Goal: Task Accomplishment & Management: Manage account settings

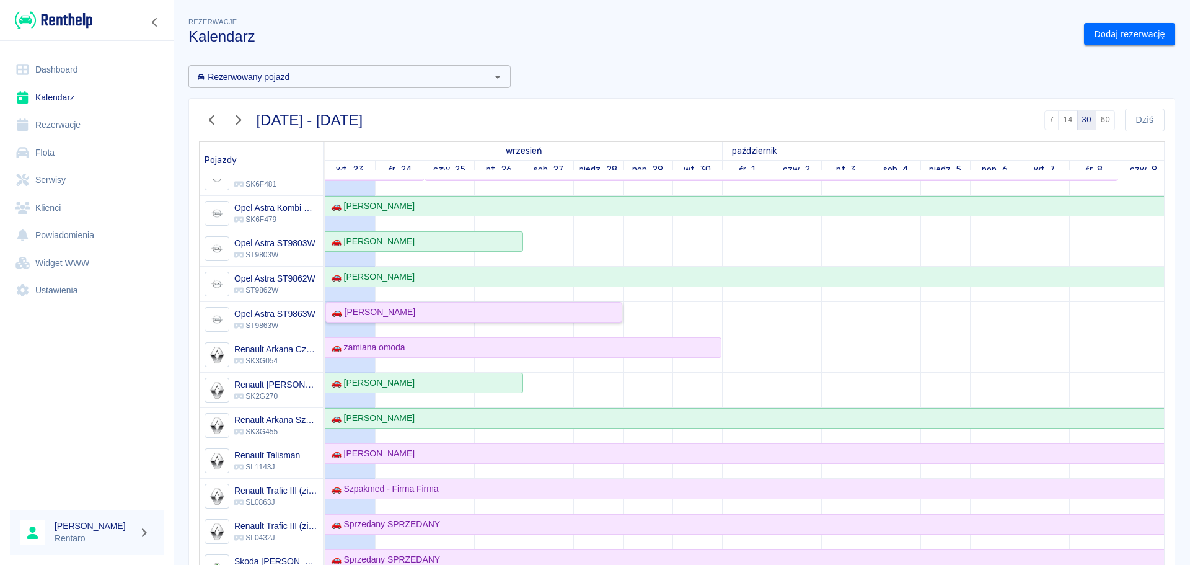
click at [450, 311] on div "🚗 [PERSON_NAME]" at bounding box center [474, 312] width 294 height 13
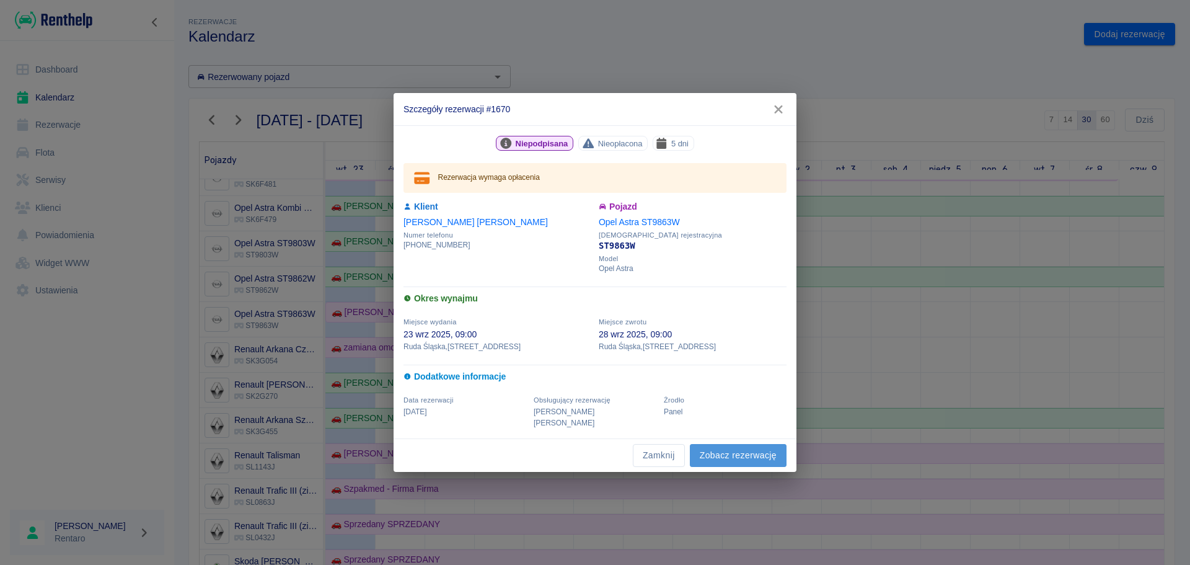
click at [732, 451] on link "Zobacz rezerwację" at bounding box center [738, 455] width 97 height 23
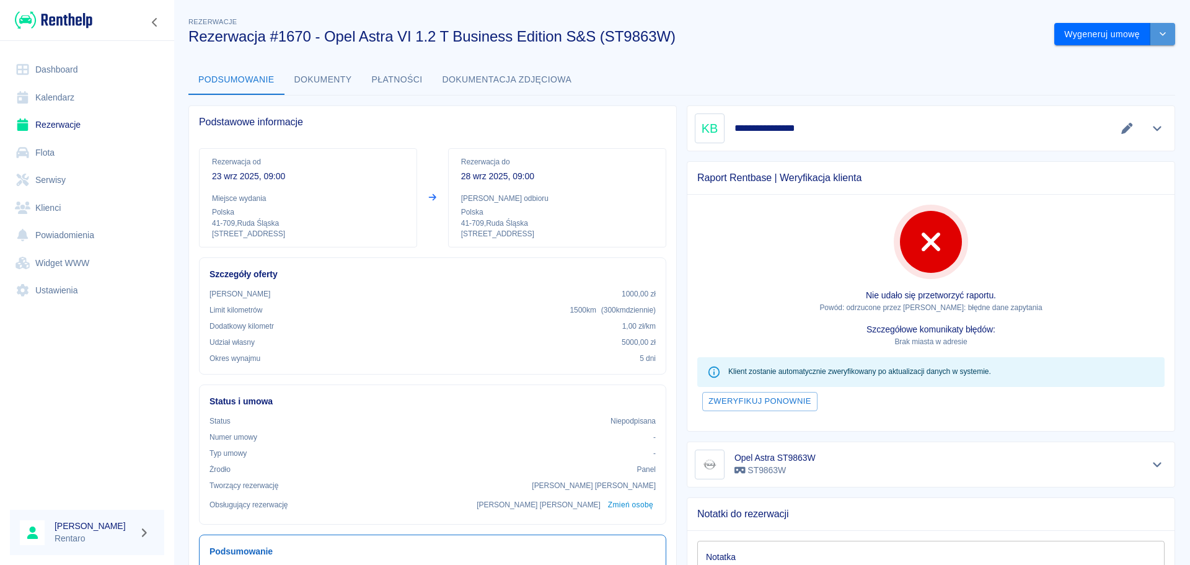
click at [1158, 33] on icon "drop-down" at bounding box center [1163, 34] width 10 height 8
click at [1088, 33] on button "Wygeneruj umowę" at bounding box center [1102, 34] width 96 height 23
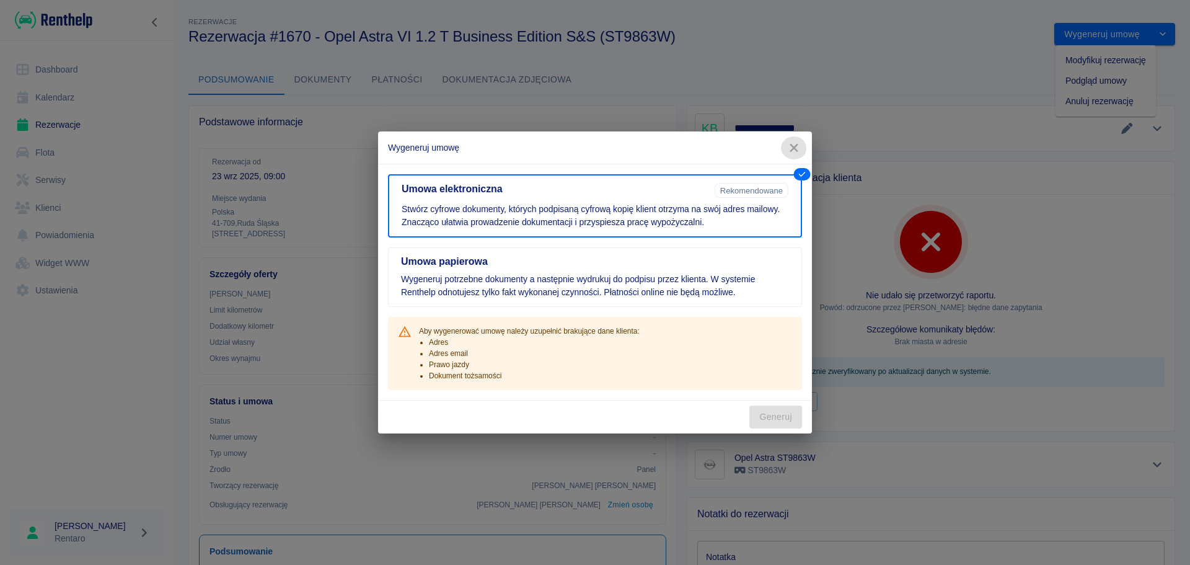
click at [801, 141] on button "button" at bounding box center [794, 147] width 26 height 23
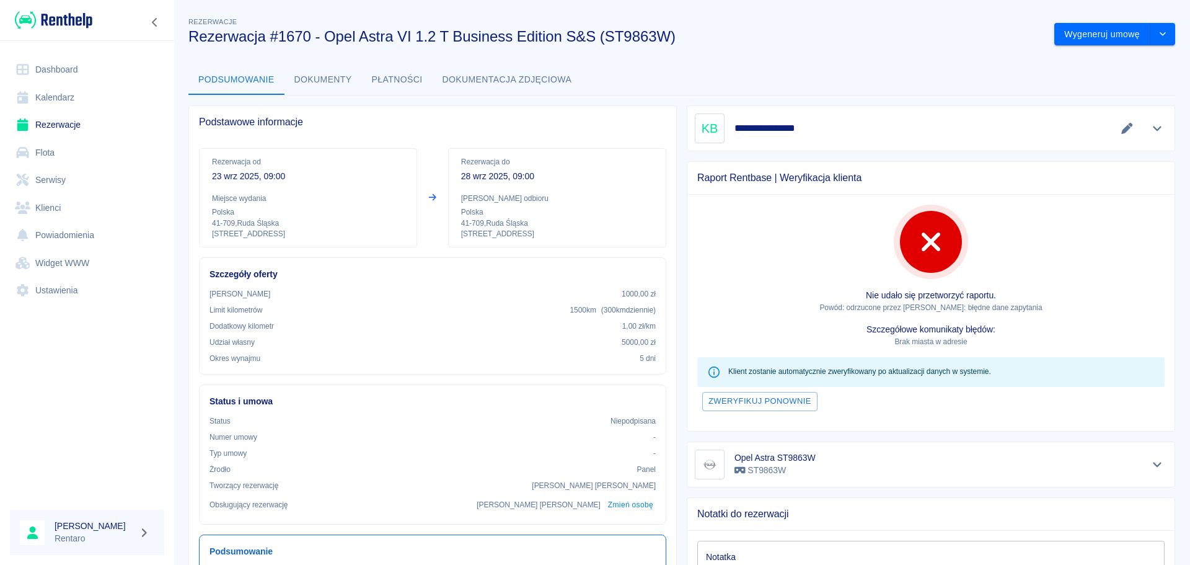
click at [1052, 86] on div "Podsumowanie Dokumenty Płatności Dokumentacja zdjęciowa" at bounding box center [681, 80] width 987 height 30
click at [1159, 42] on button "drop-down" at bounding box center [1162, 34] width 25 height 23
drag, startPoint x: 978, startPoint y: 68, endPoint x: 968, endPoint y: 84, distance: 18.4
click at [976, 68] on div "Podsumowanie Dokumenty Płatności Dokumentacja zdjęciowa" at bounding box center [681, 80] width 987 height 30
click at [69, 123] on link "Rezerwacje" at bounding box center [87, 125] width 154 height 28
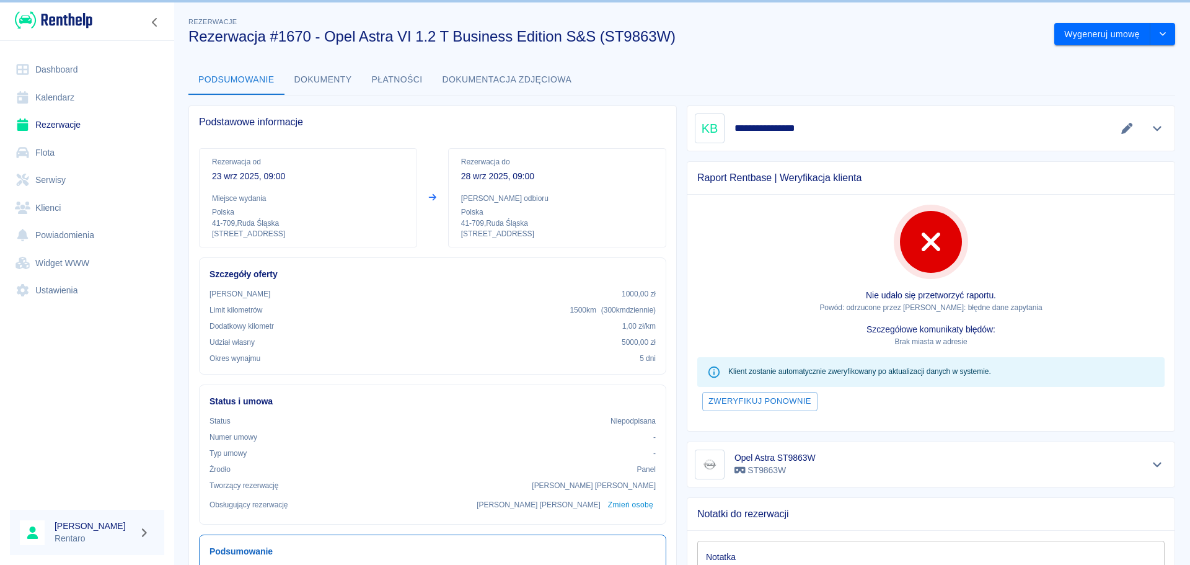
scroll to position [42, 0]
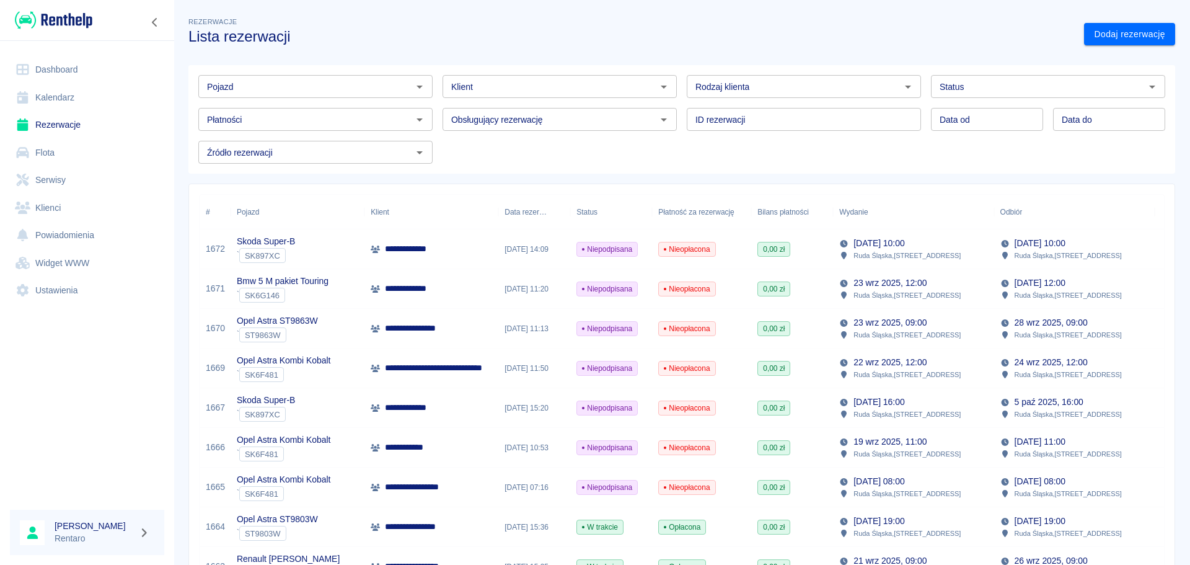
click at [60, 95] on link "Kalendarz" at bounding box center [87, 98] width 154 height 28
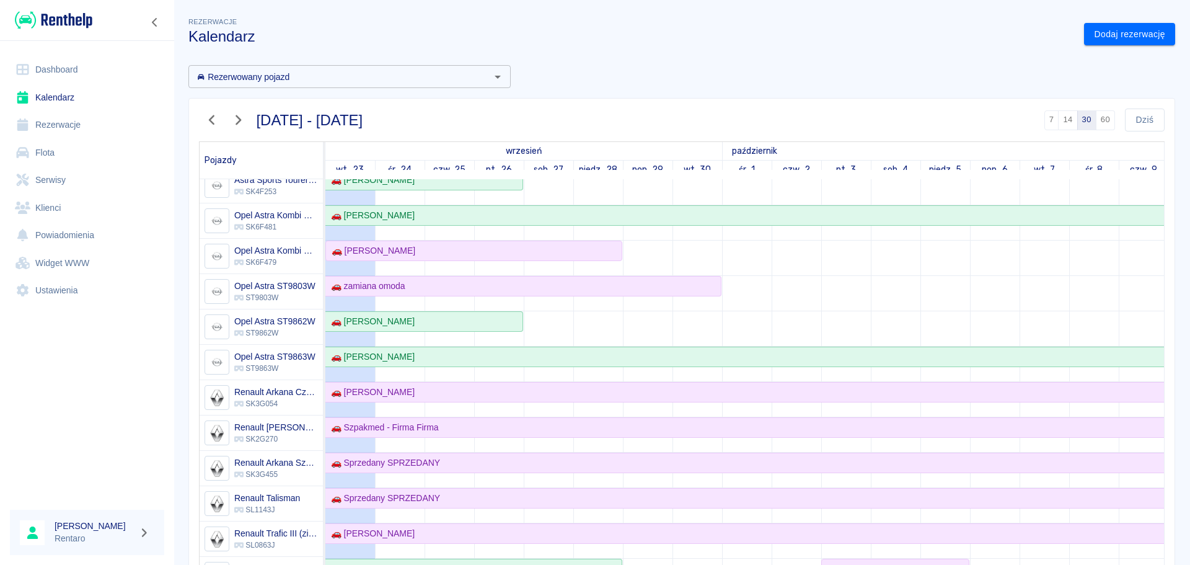
scroll to position [434, 0]
click at [409, 252] on div "🚗 [PERSON_NAME]" at bounding box center [371, 250] width 89 height 13
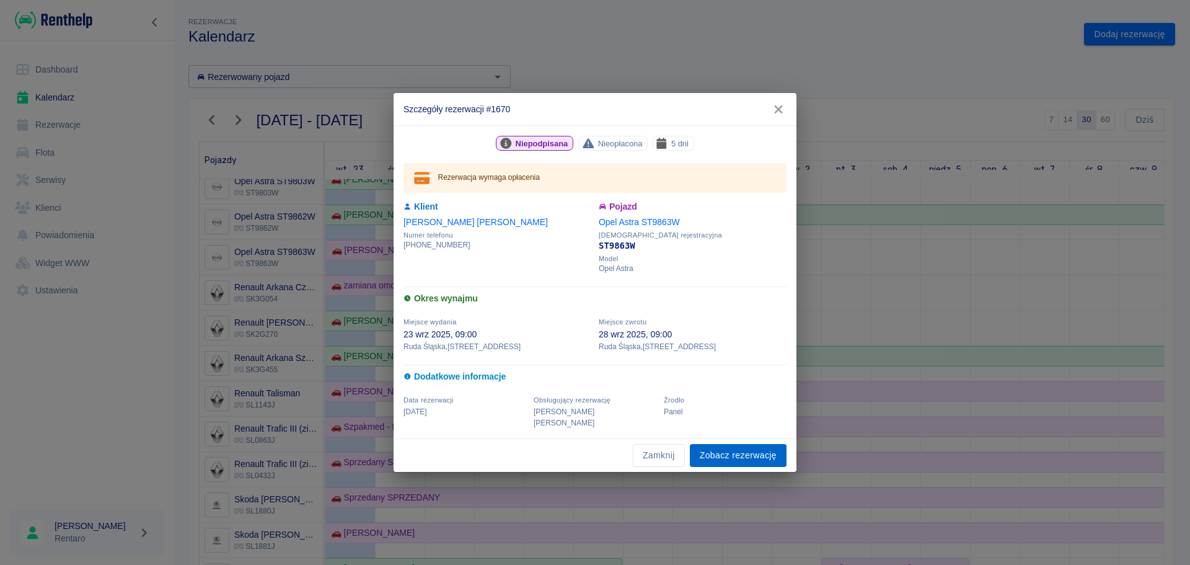
click at [750, 451] on link "Zobacz rezerwację" at bounding box center [738, 455] width 97 height 23
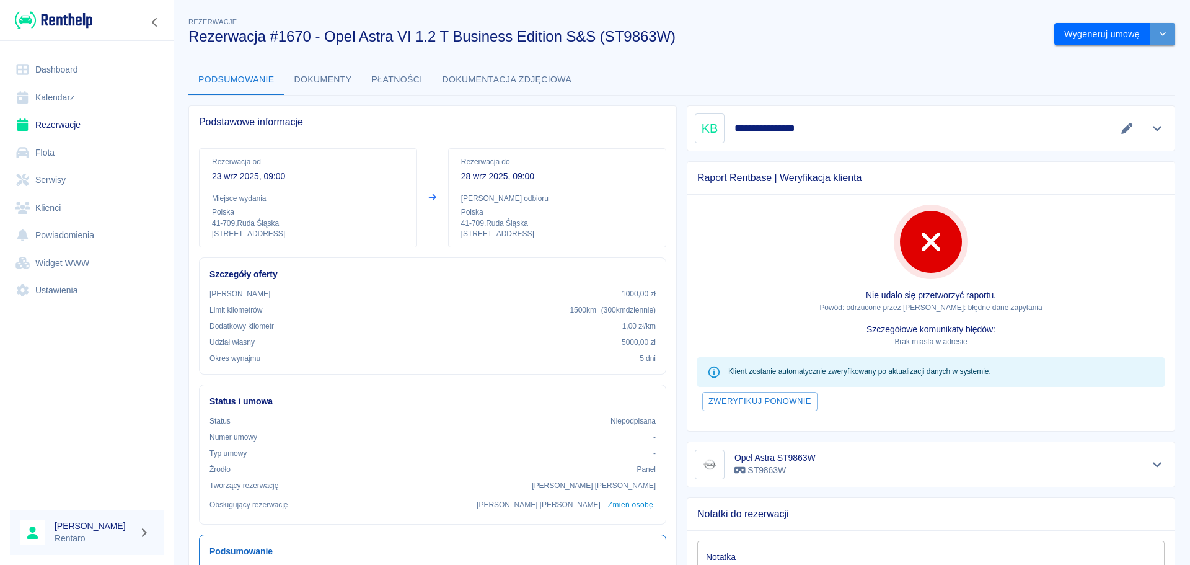
click at [1150, 29] on button "drop-down" at bounding box center [1162, 34] width 25 height 23
click at [1122, 57] on li "Modyfikuj rezerwację" at bounding box center [1105, 60] width 100 height 20
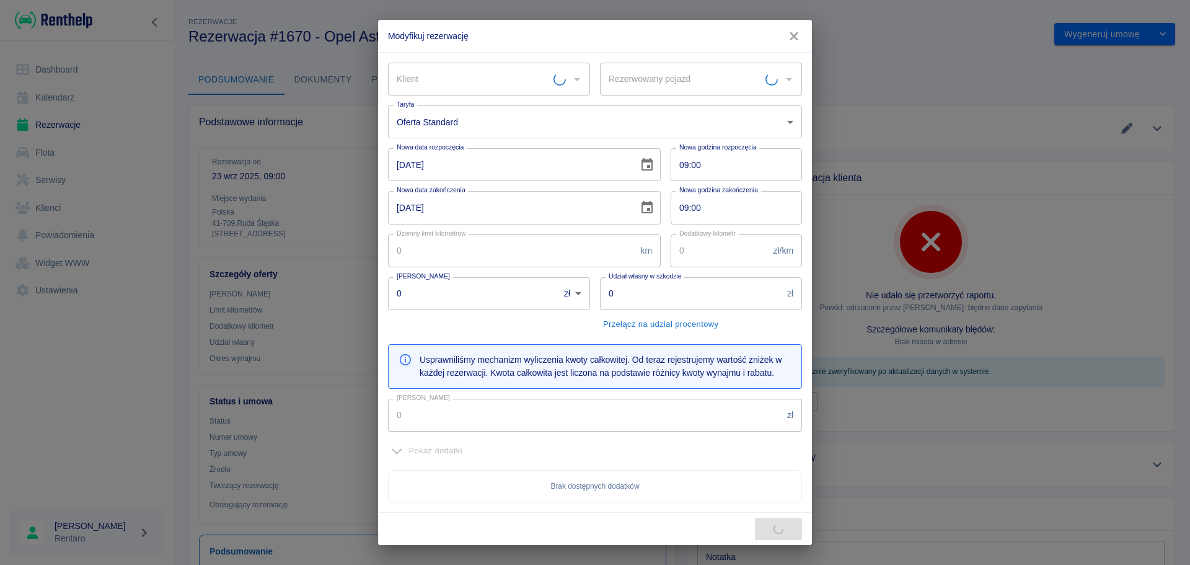
type input "300"
type input "1"
type input "1000"
type input "5000"
type input "675"
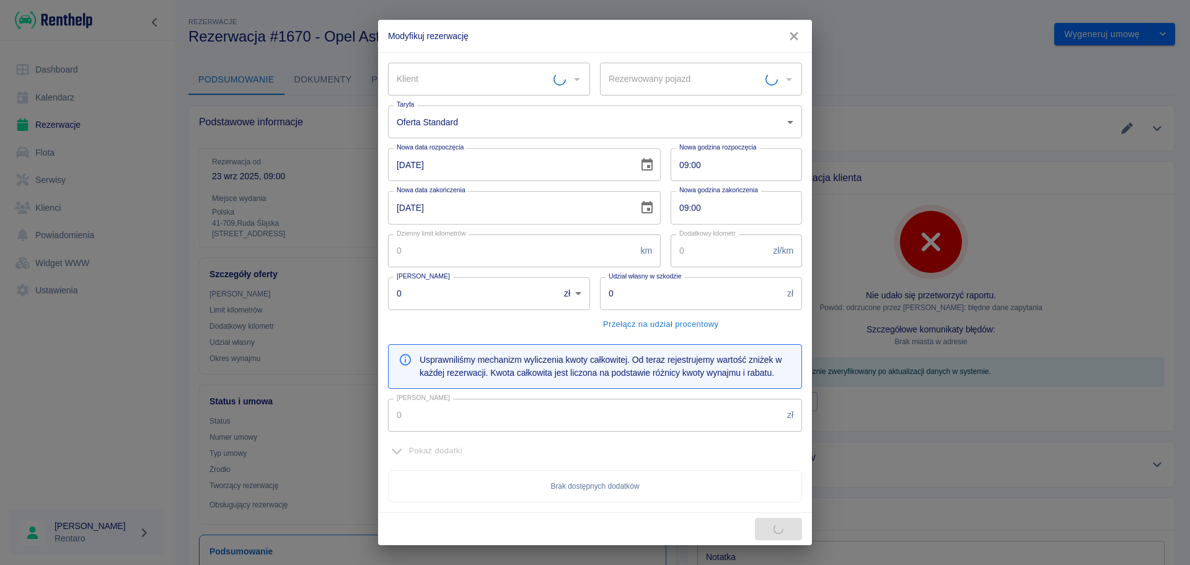
type input "135"
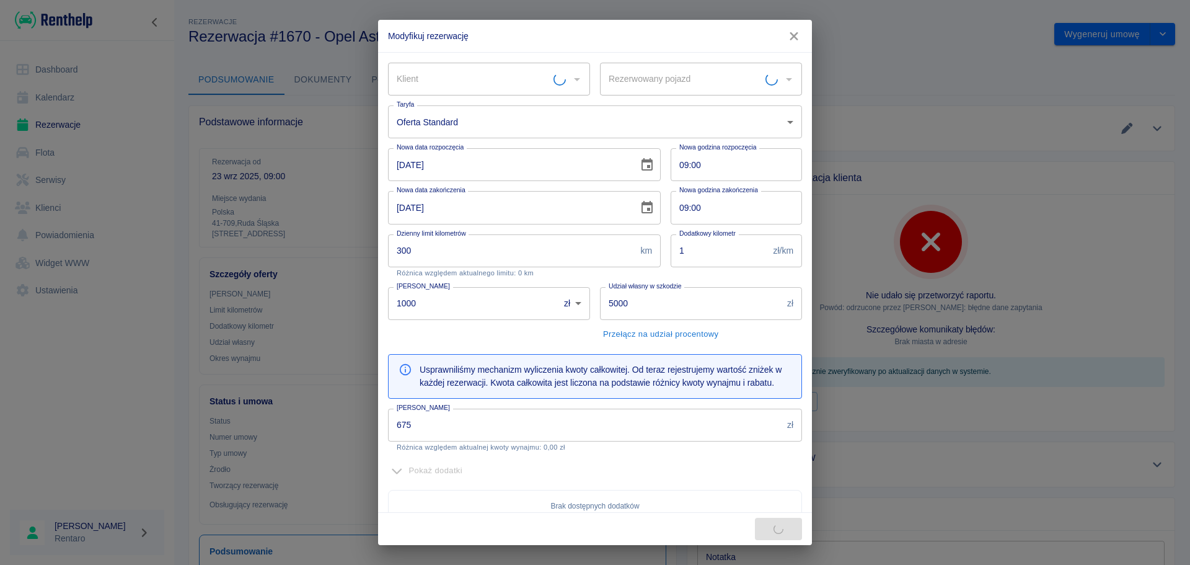
type input "Opel Astra ST9863W - ST9863W"
type input "[PERSON_NAME]"
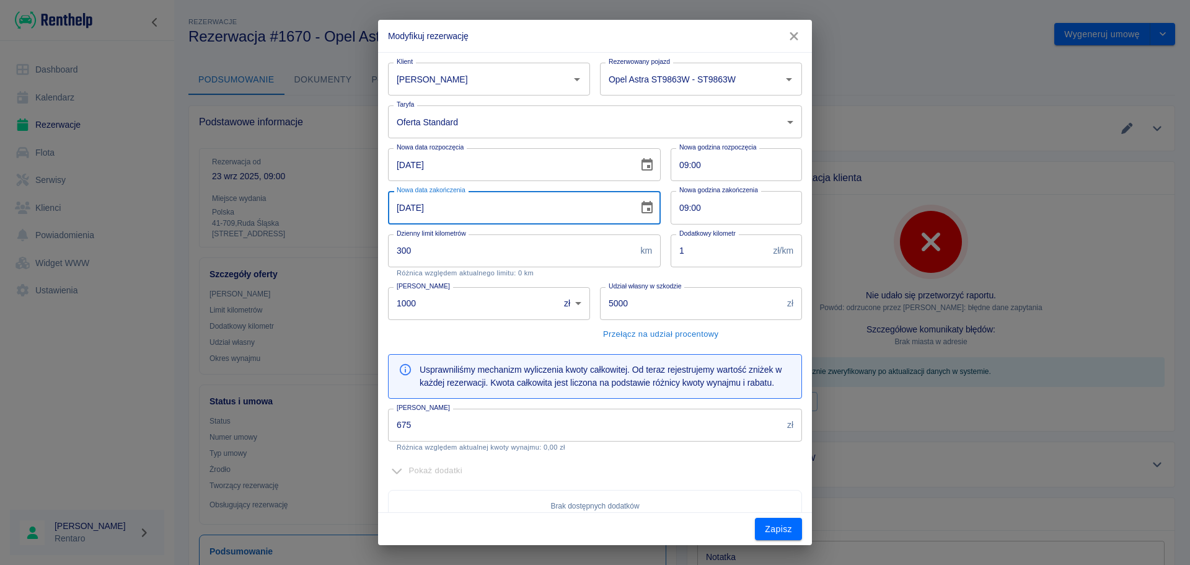
click at [471, 200] on input "[DATE]" at bounding box center [509, 207] width 242 height 33
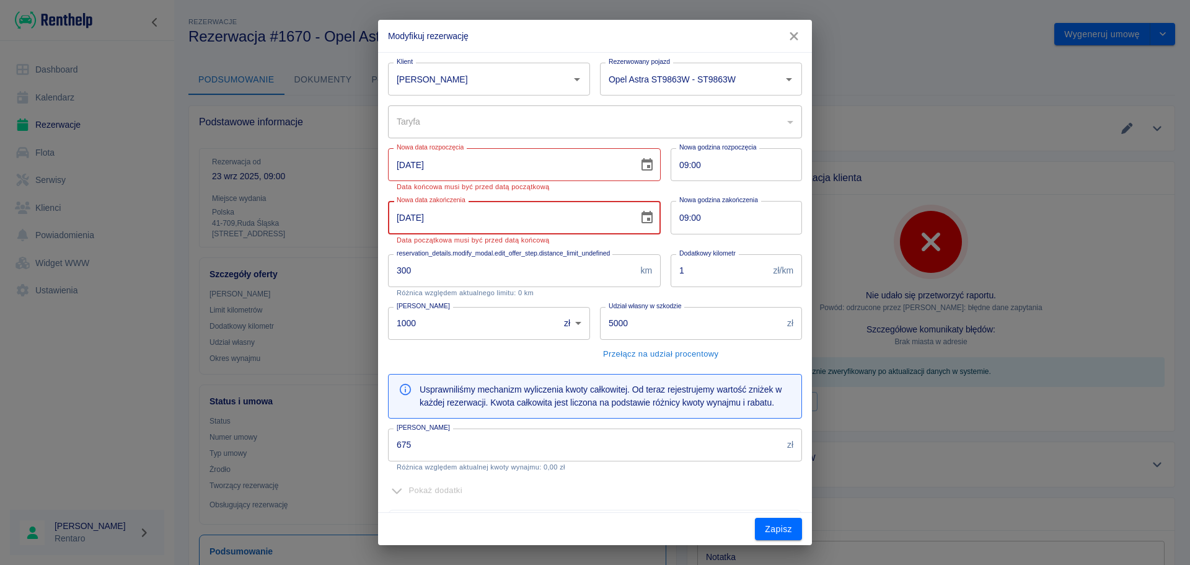
type input "[DATE]"
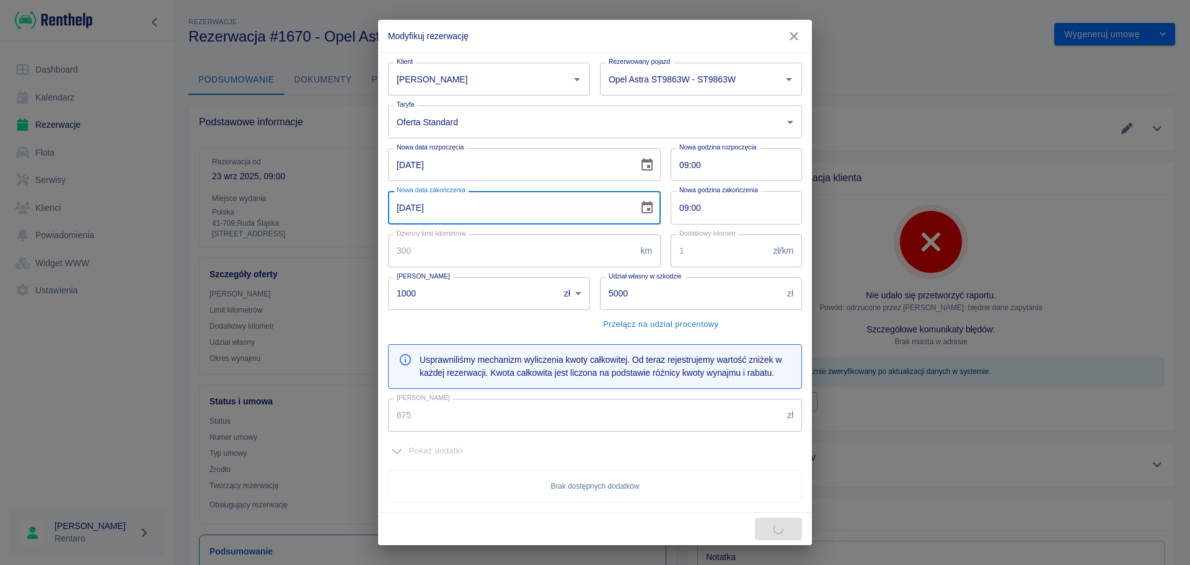
type input "810"
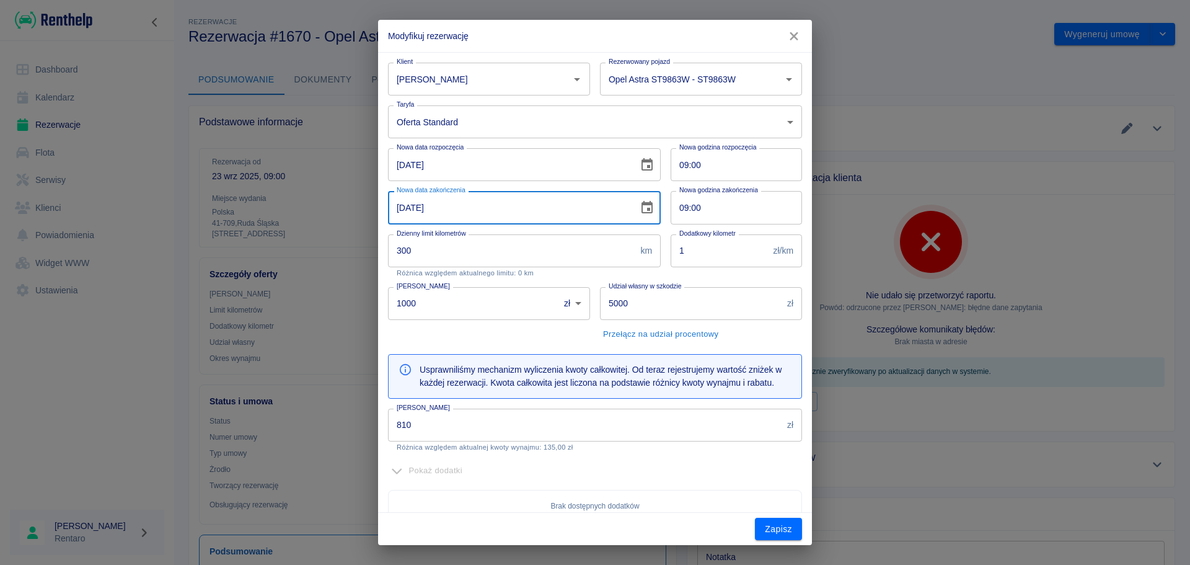
type input "[DATE]"
click at [564, 425] on input "810" at bounding box center [585, 424] width 394 height 33
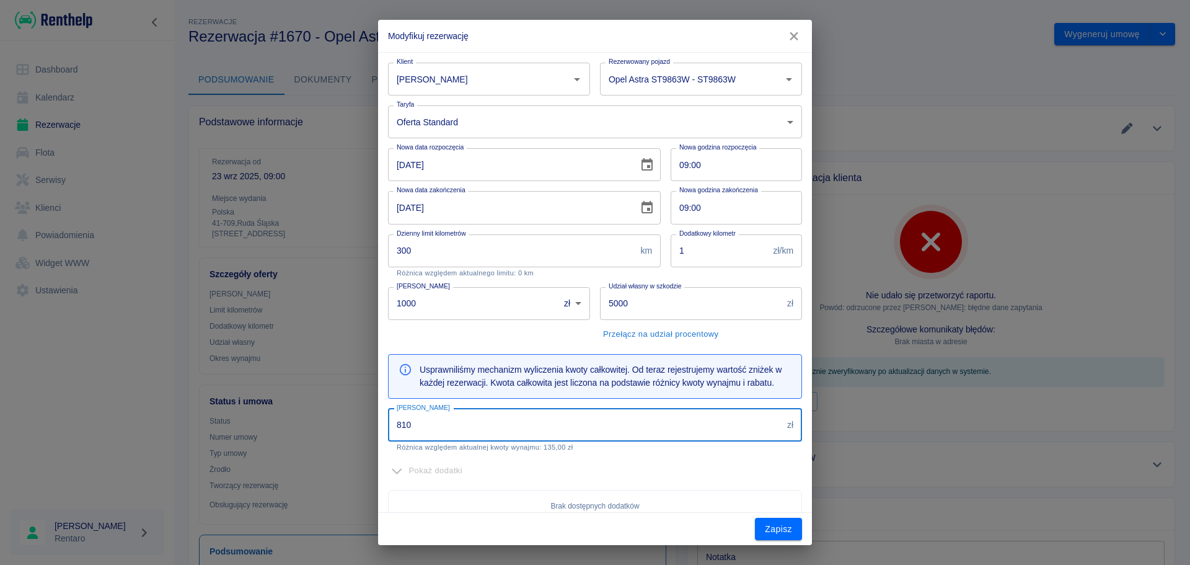
click at [564, 426] on input "810" at bounding box center [585, 424] width 394 height 33
type input "600"
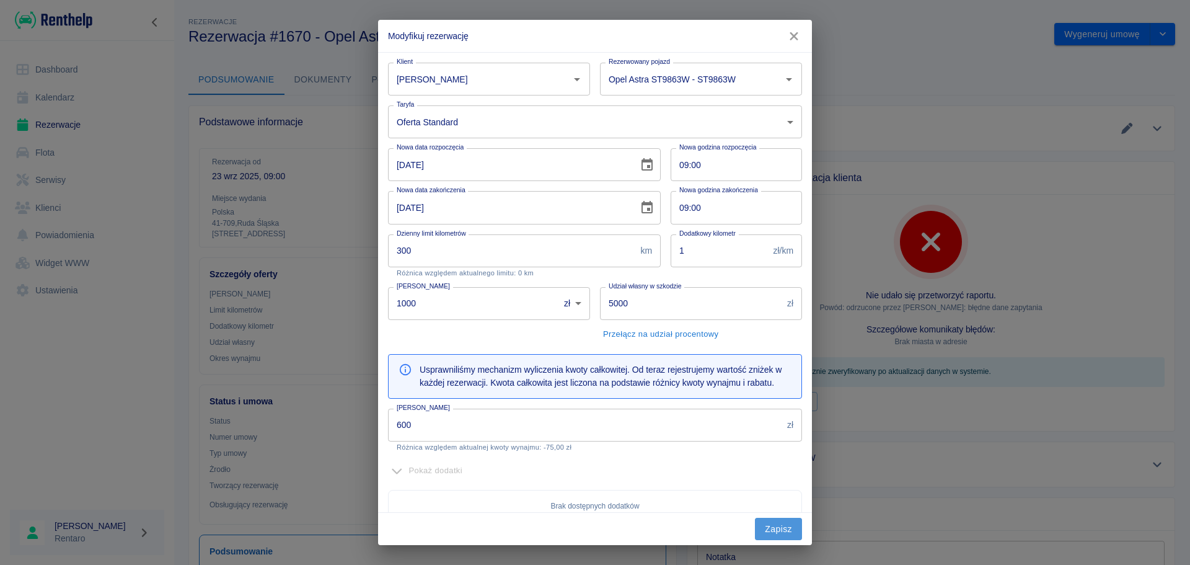
click at [775, 527] on button "Zapisz" at bounding box center [778, 529] width 47 height 23
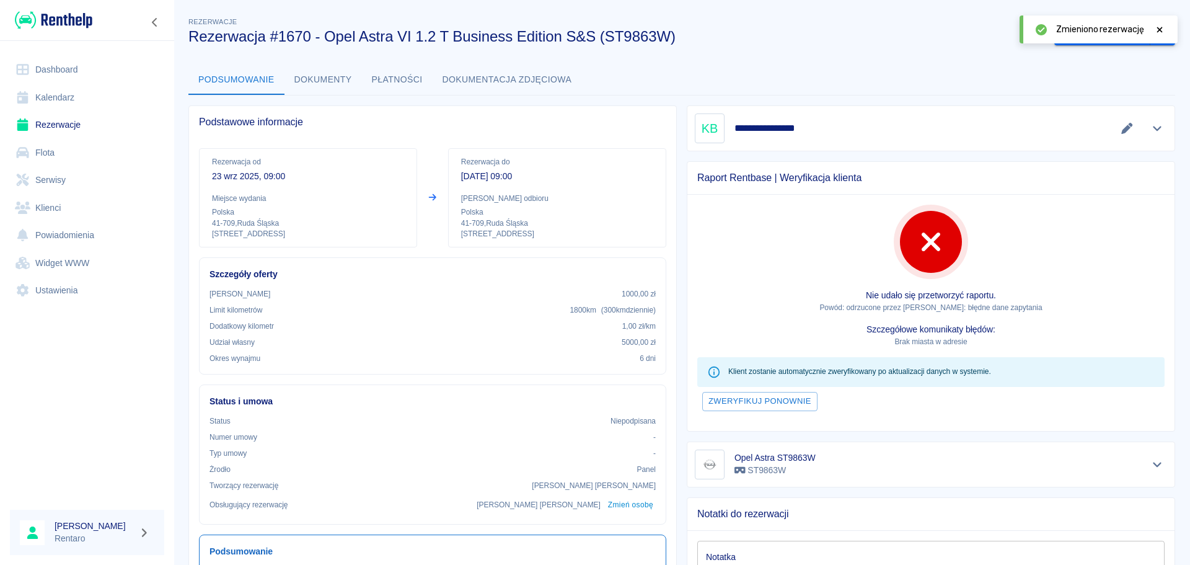
click at [1155, 29] on icon at bounding box center [1159, 29] width 11 height 9
click at [64, 110] on link "Kalendarz" at bounding box center [87, 98] width 154 height 28
